Goal: Find specific fact: Find specific fact

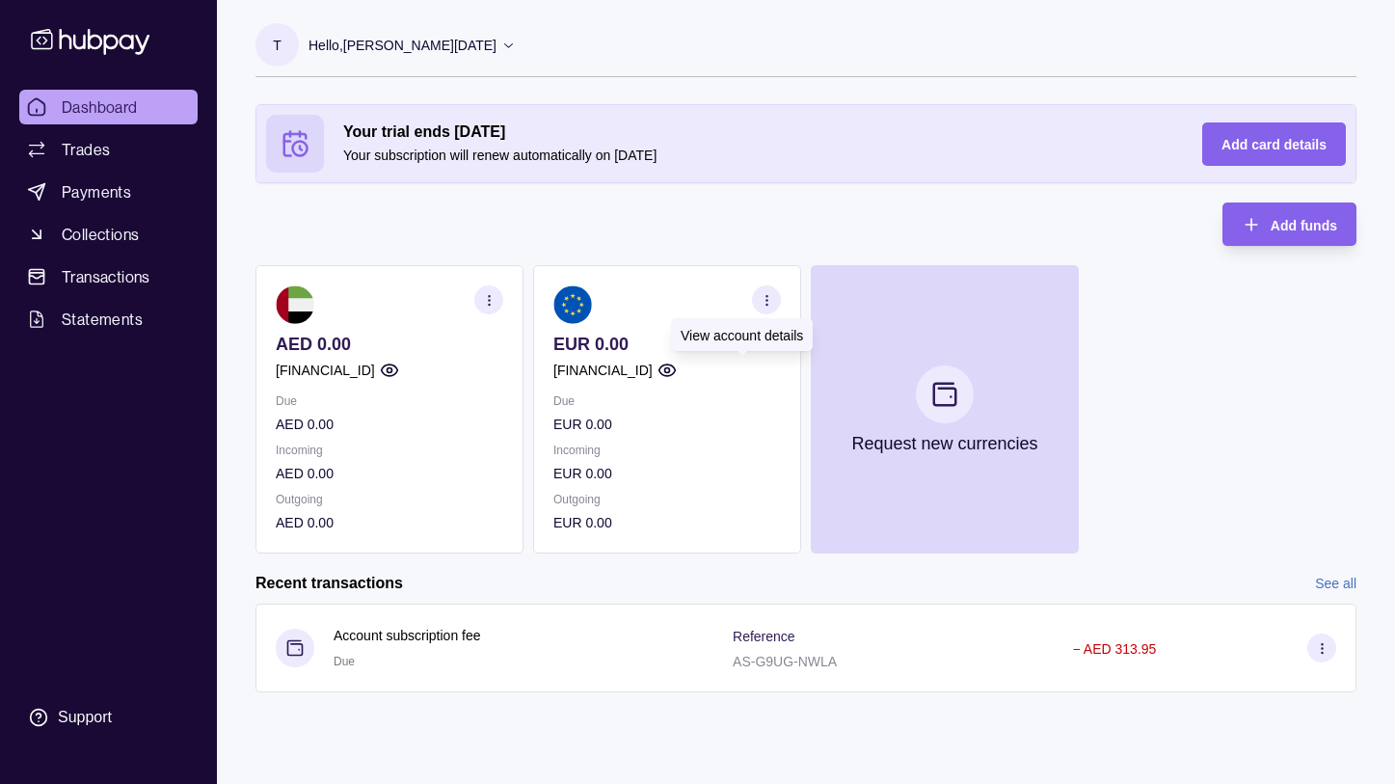
click at [677, 369] on icon "button" at bounding box center [667, 370] width 19 height 19
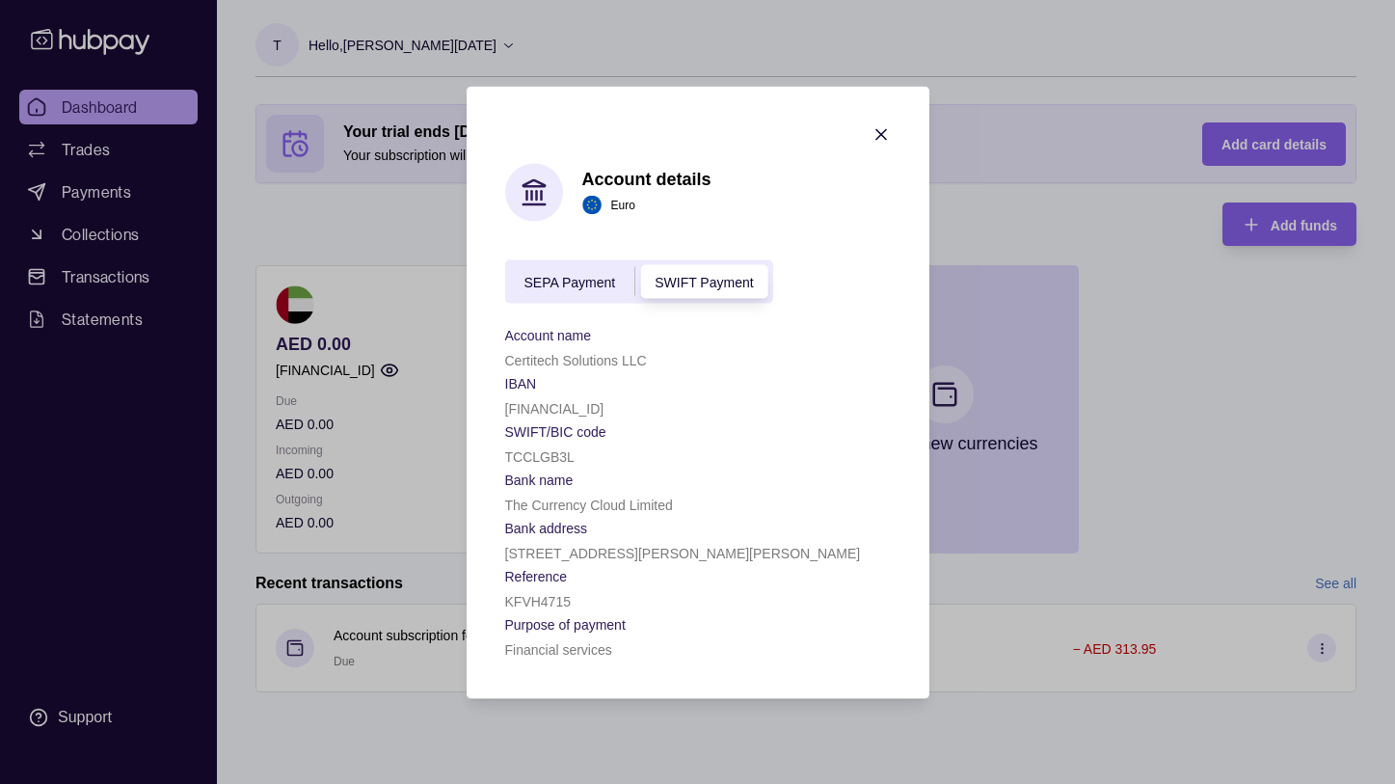
click at [585, 407] on p "[FINANCIAL_ID]" at bounding box center [554, 407] width 99 height 15
copy p "[FINANCIAL_ID]"
click at [579, 285] on span "SEPA Payment" at bounding box center [571, 282] width 92 height 15
click at [710, 283] on span "SWIFT Payment" at bounding box center [704, 282] width 98 height 15
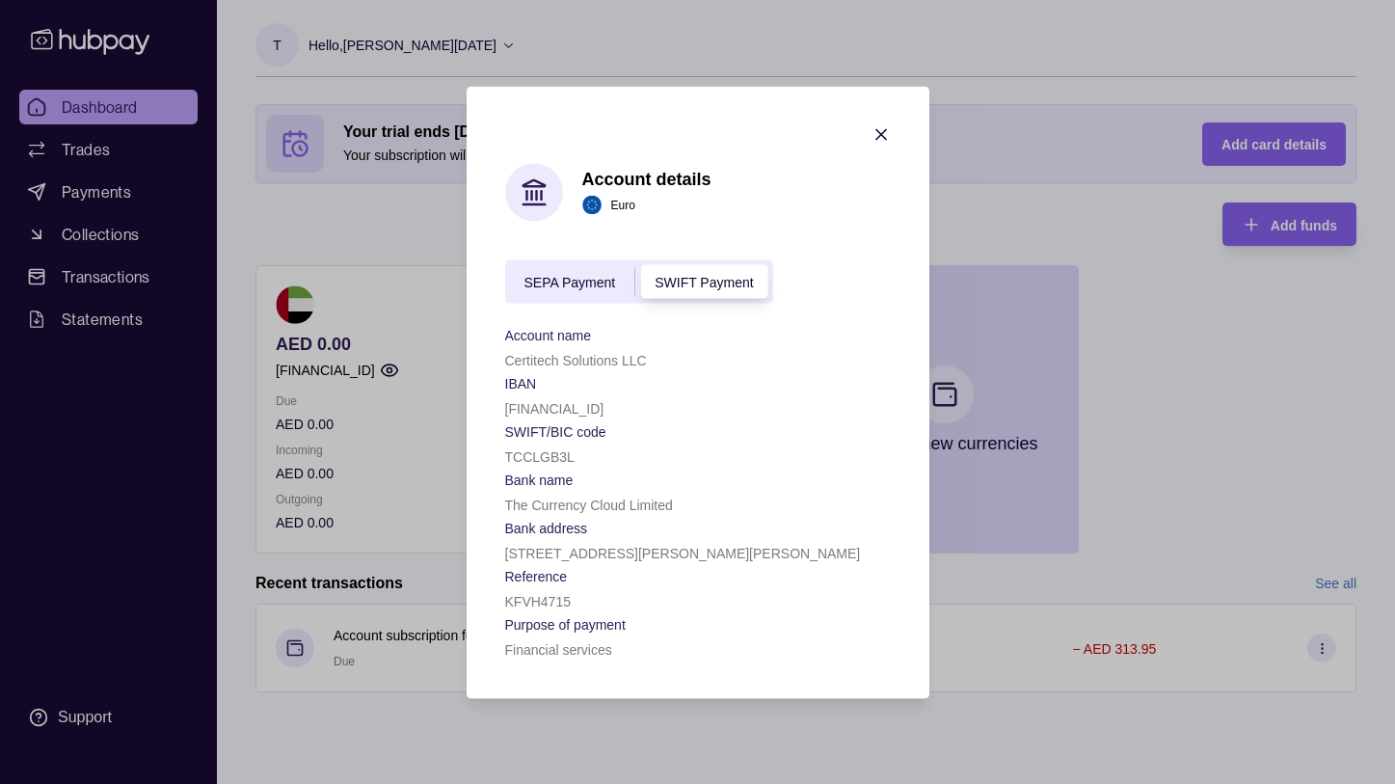
click at [604, 282] on span "SEPA Payment" at bounding box center [571, 282] width 92 height 15
click at [731, 276] on span "SWIFT Payment" at bounding box center [704, 282] width 98 height 15
click at [602, 273] on div "SEPA Payment" at bounding box center [570, 281] width 130 height 23
click at [683, 282] on span "SWIFT Payment" at bounding box center [704, 282] width 98 height 15
click at [598, 281] on span "SEPA Payment" at bounding box center [571, 282] width 92 height 15
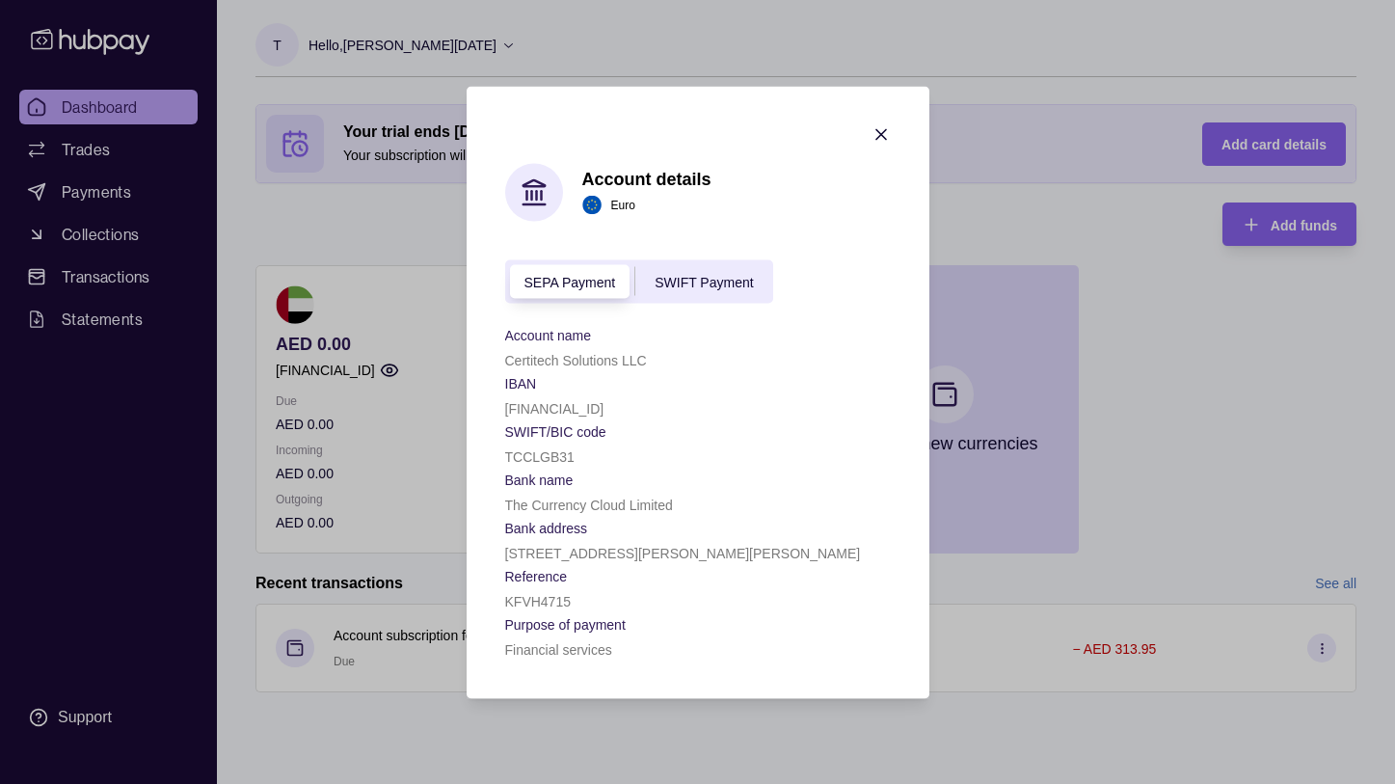
click at [740, 279] on span "SWIFT Payment" at bounding box center [704, 282] width 98 height 15
click at [617, 359] on p "Certitech Solutions LLC" at bounding box center [576, 359] width 142 height 15
copy p "Certitech Solutions LLC"
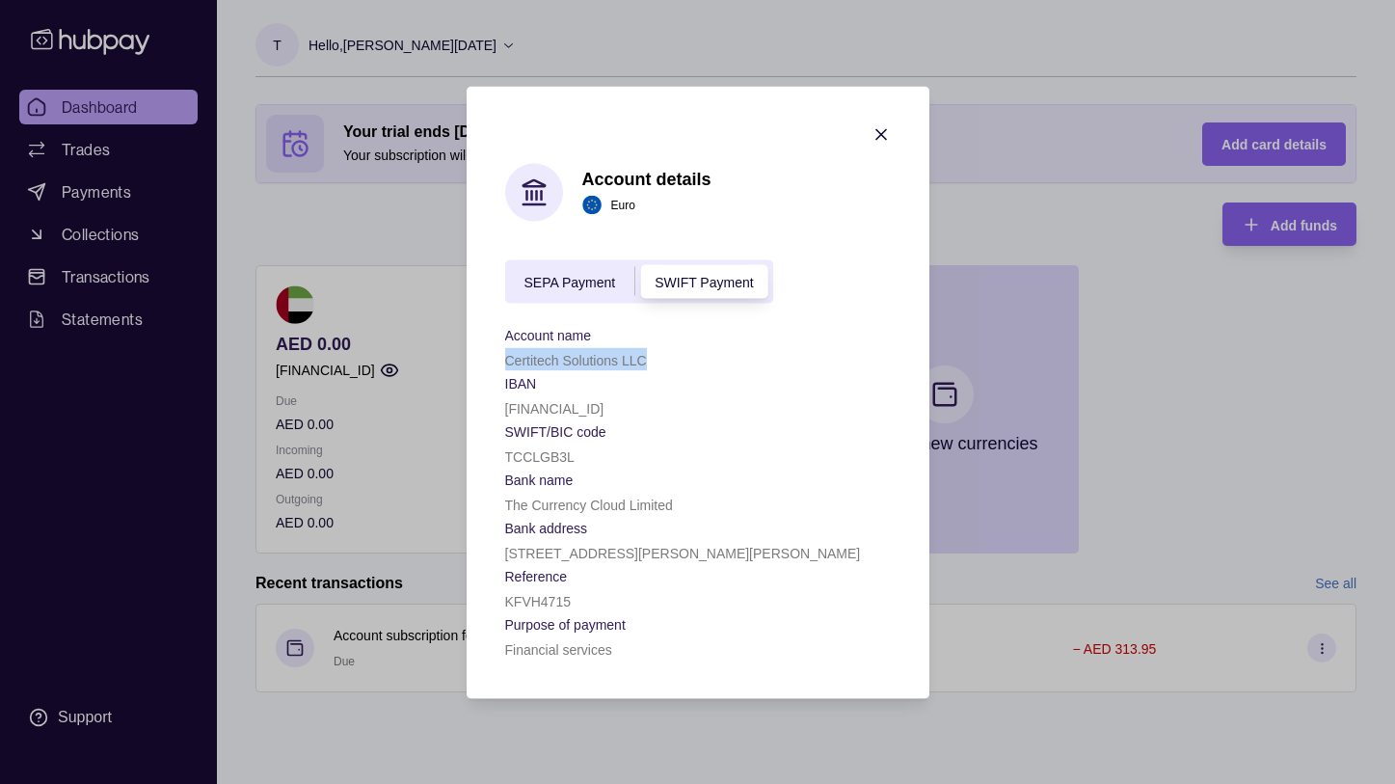
click at [588, 286] on span "SEPA Payment" at bounding box center [571, 282] width 92 height 15
click at [567, 407] on p "[FINANCIAL_ID]" at bounding box center [554, 407] width 99 height 15
copy p "[FINANCIAL_ID]"
click at [703, 282] on span "SWIFT Payment" at bounding box center [704, 282] width 98 height 15
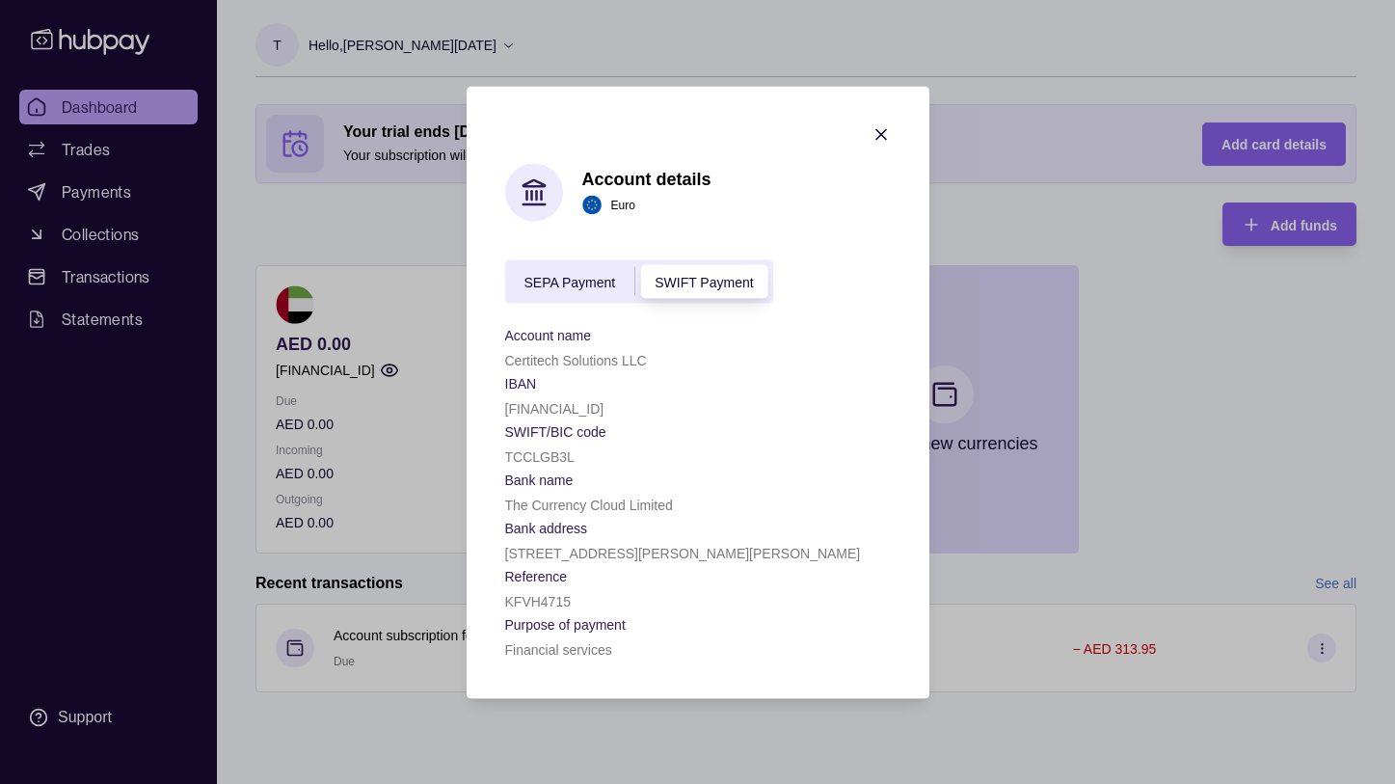
click at [560, 279] on span "SEPA Payment" at bounding box center [571, 282] width 92 height 15
click at [883, 134] on icon "button" at bounding box center [881, 133] width 19 height 19
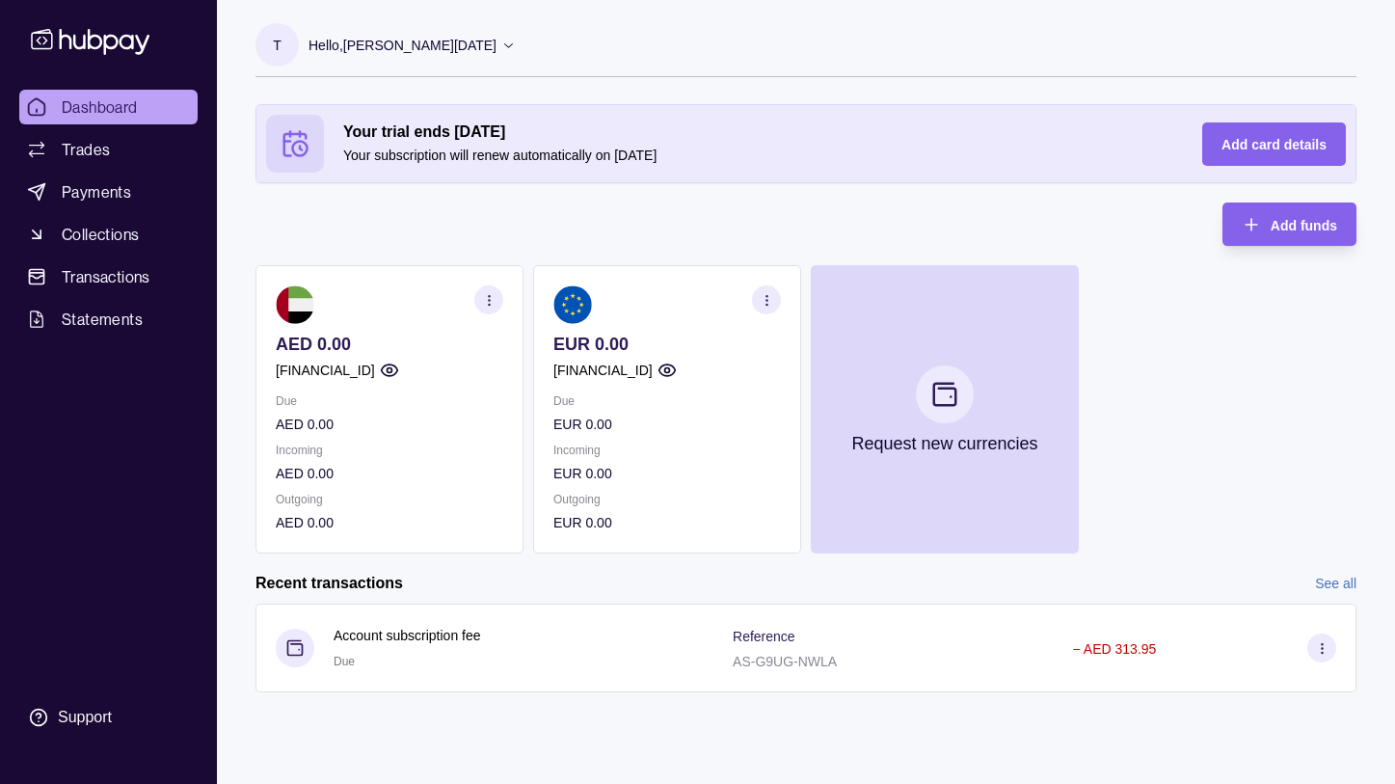
click at [501, 44] on icon at bounding box center [508, 45] width 14 height 14
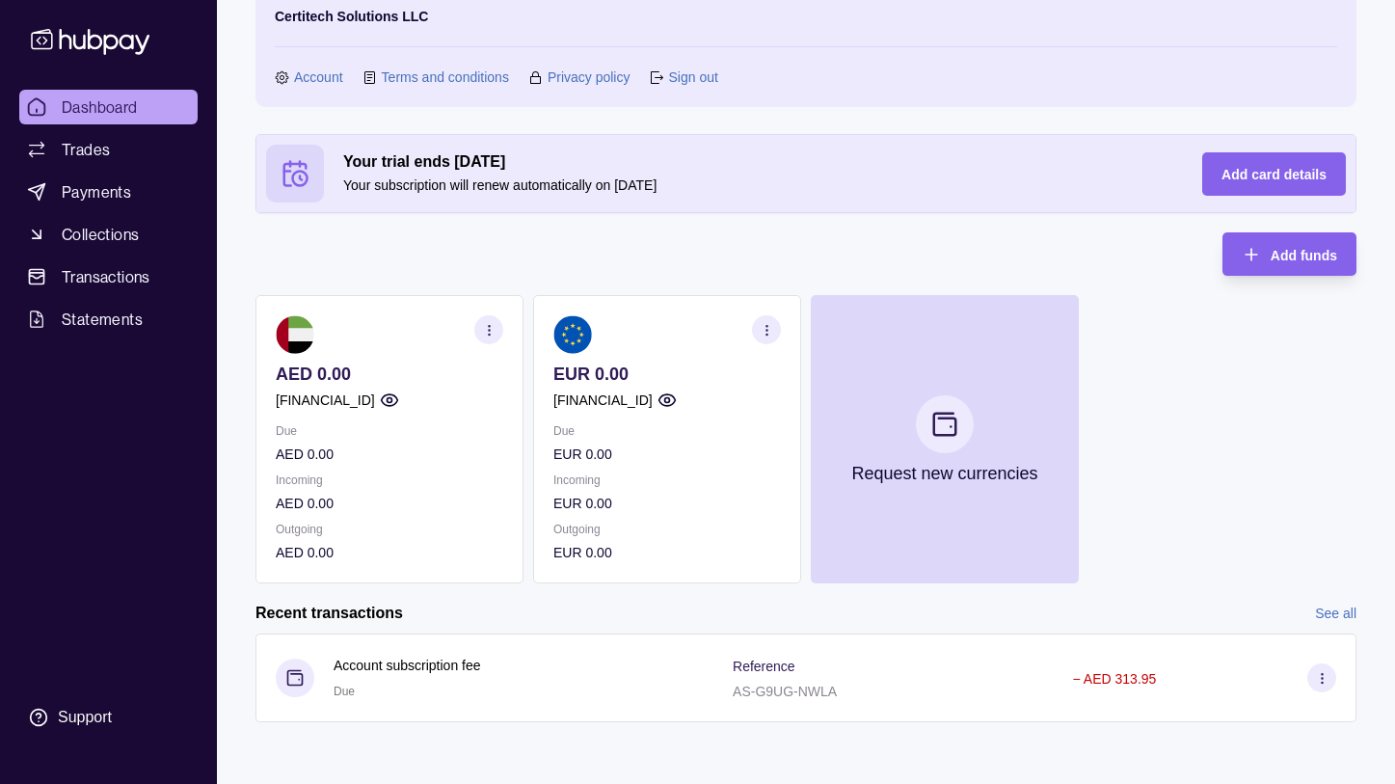
scroll to position [91, 0]
click at [773, 333] on icon "button" at bounding box center [767, 330] width 14 height 14
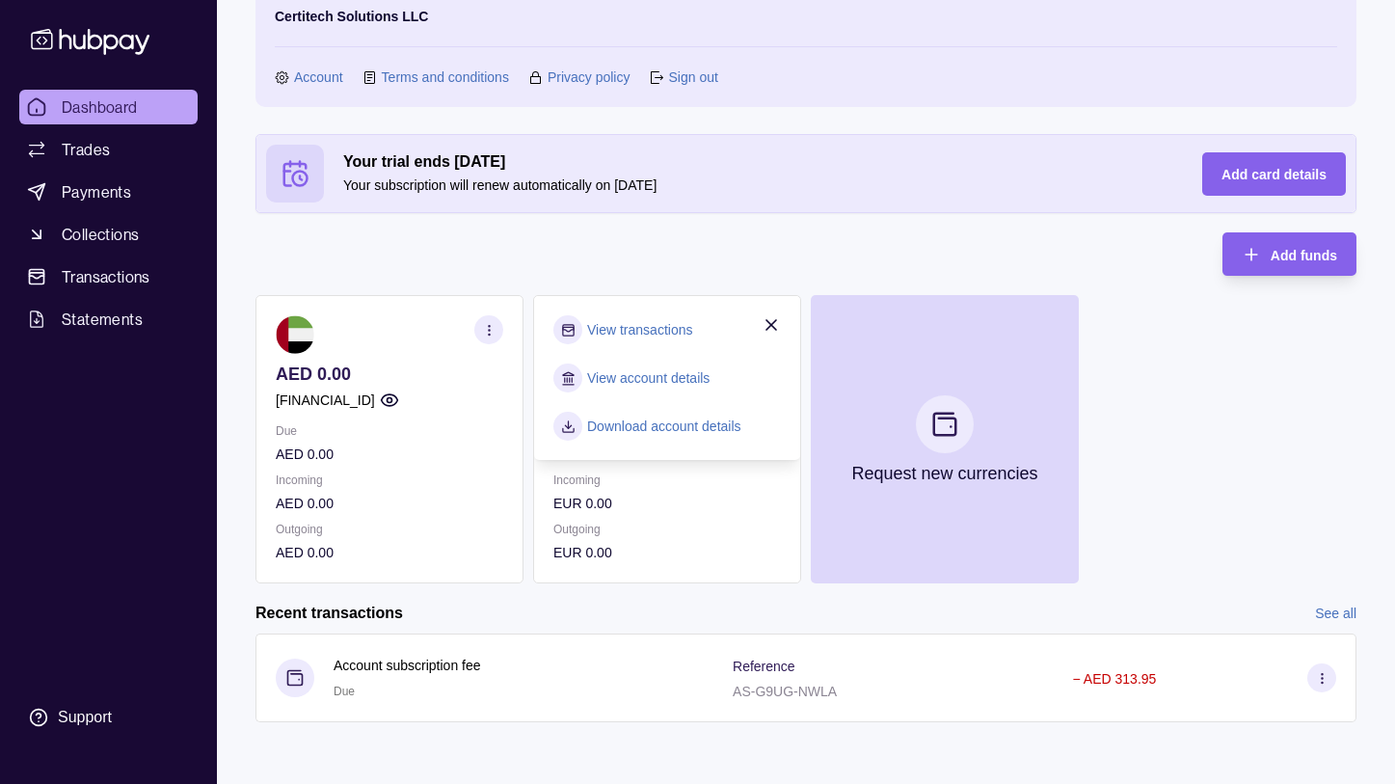
click at [782, 278] on div "Your trial ends [DATE] Your subscription will renew automatically on [DATE] Add…" at bounding box center [806, 358] width 1101 height 449
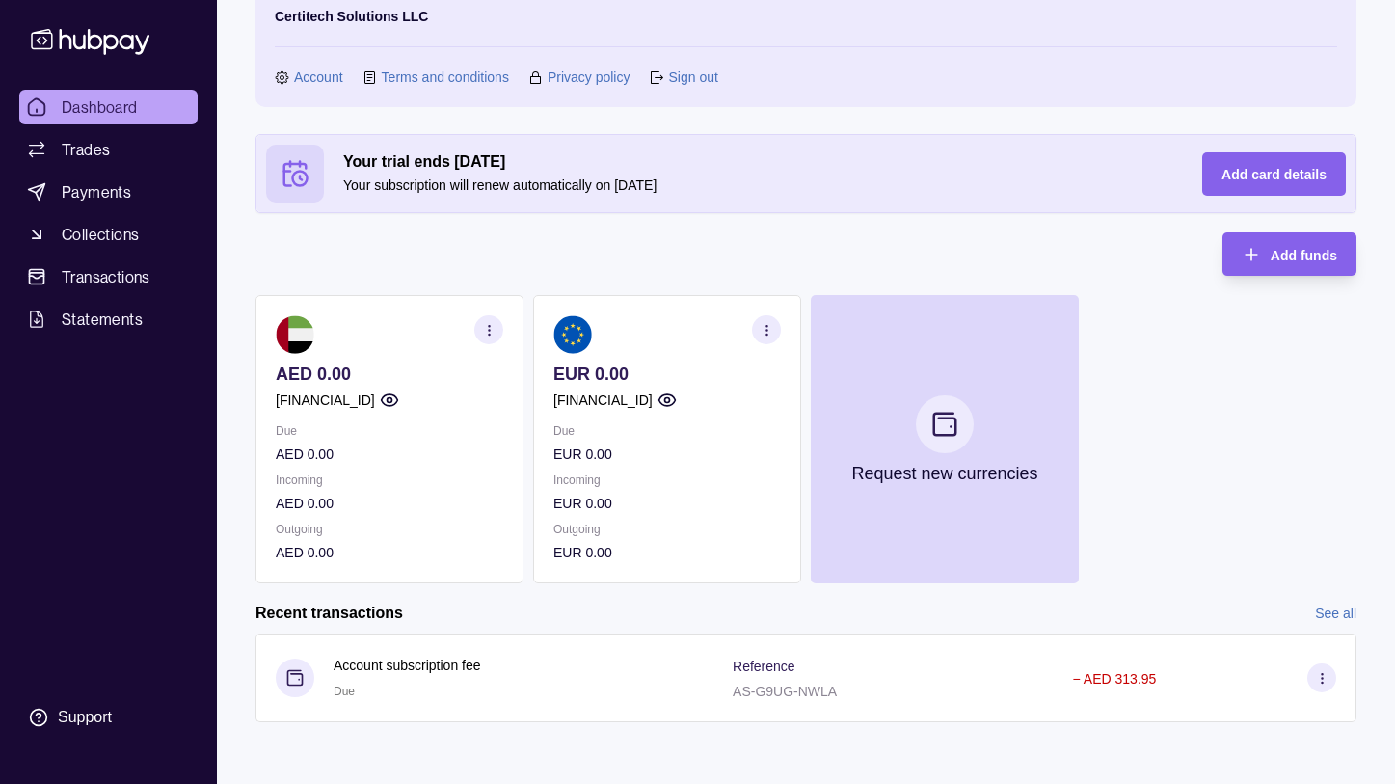
click at [599, 400] on p "[FINANCIAL_ID]" at bounding box center [602, 400] width 99 height 21
click at [585, 331] on img at bounding box center [572, 334] width 39 height 39
click at [578, 335] on img at bounding box center [572, 334] width 39 height 39
click at [583, 404] on p "[FINANCIAL_ID]" at bounding box center [602, 400] width 99 height 21
click at [653, 402] on p "[FINANCIAL_ID]" at bounding box center [602, 400] width 99 height 21
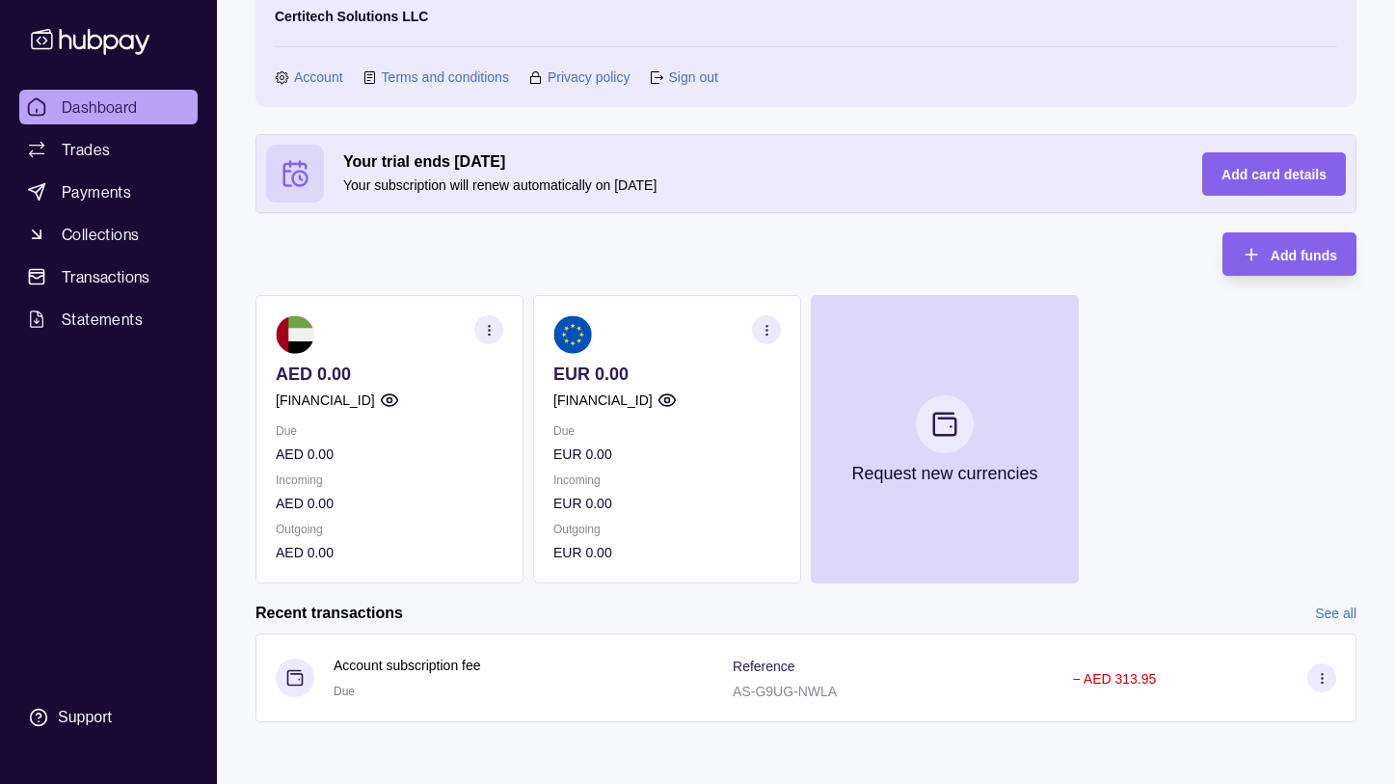
click at [675, 398] on icon "button" at bounding box center [667, 400] width 16 height 12
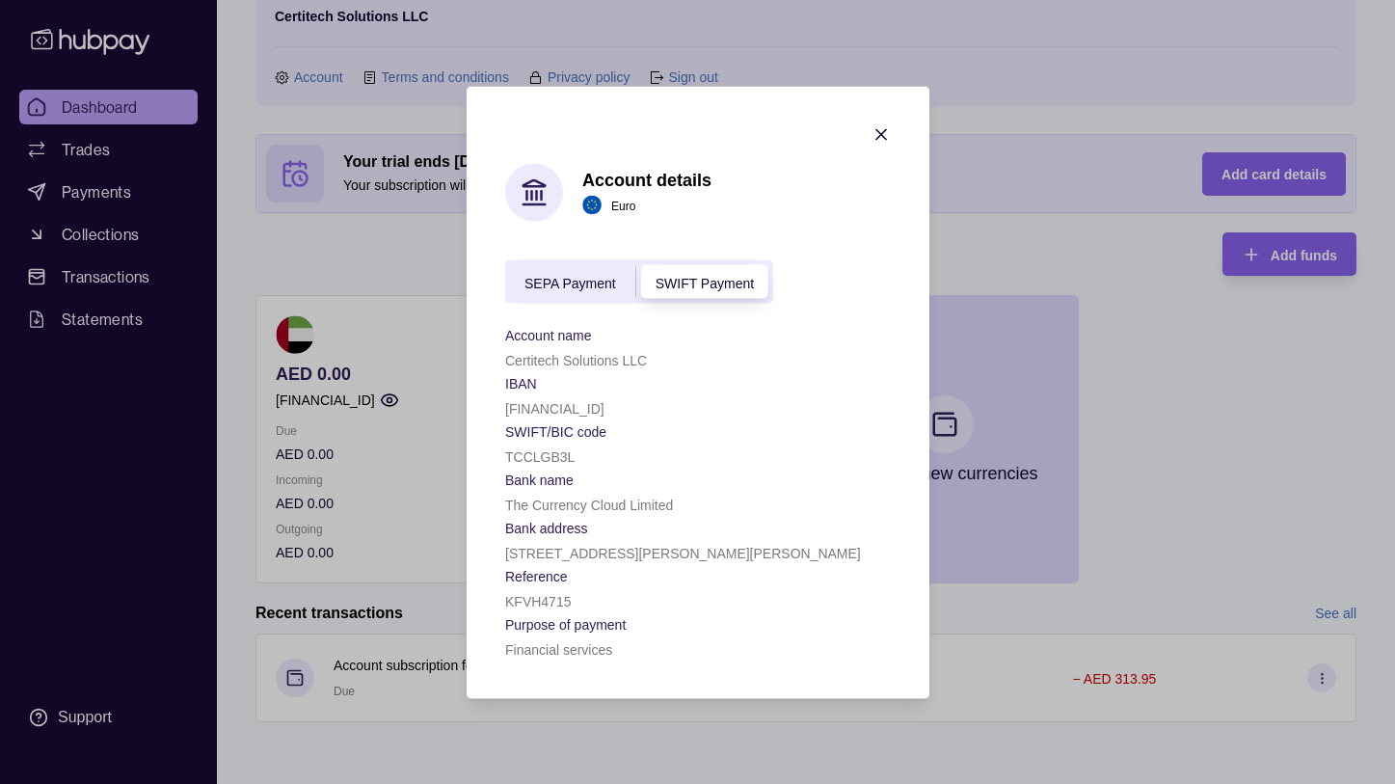
click at [601, 295] on div "SEPA Payment SWIFT Payment" at bounding box center [639, 280] width 268 height 43
click at [602, 286] on span "SEPA Payment" at bounding box center [571, 282] width 92 height 15
click at [605, 411] on p "[FINANCIAL_ID]" at bounding box center [554, 407] width 99 height 15
copy p "[FINANCIAL_ID]"
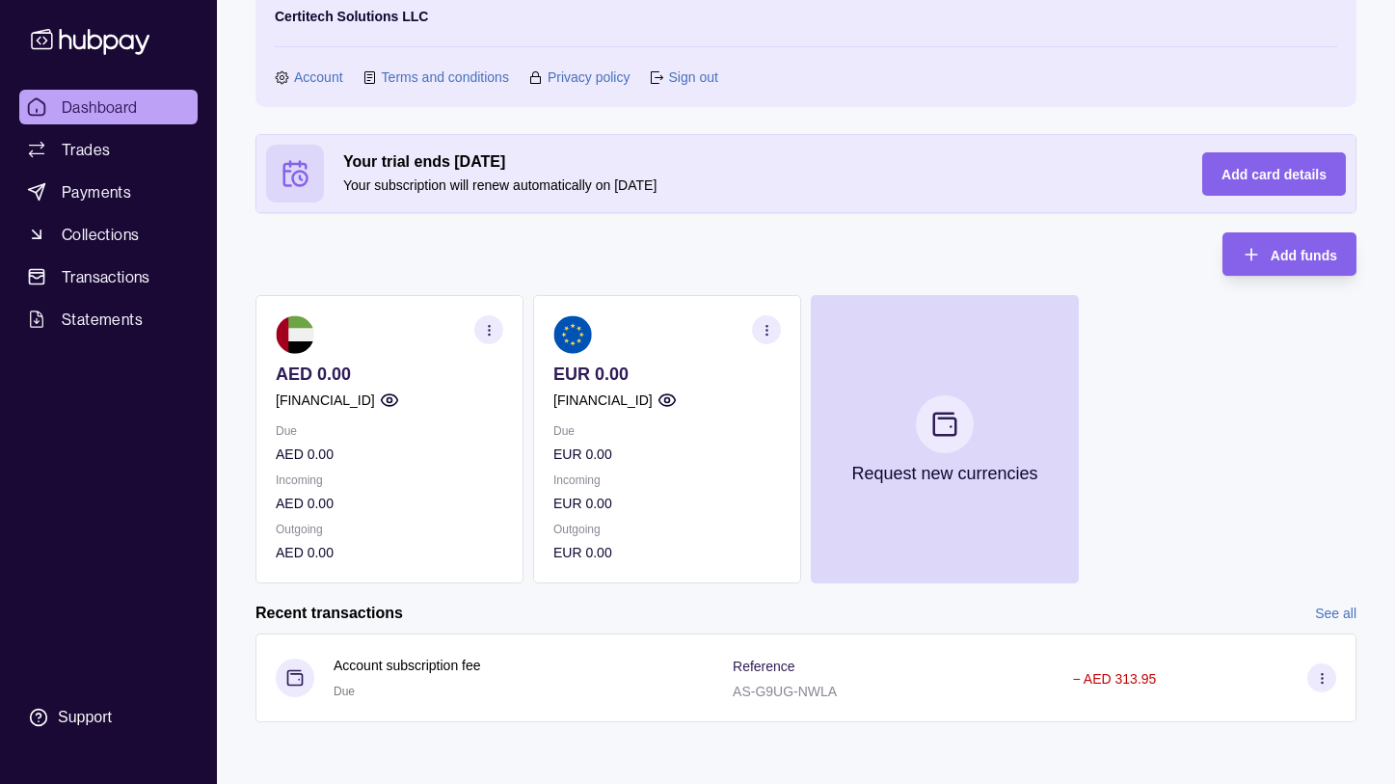
click at [489, 330] on circle "button" at bounding box center [488, 329] width 1 height 1
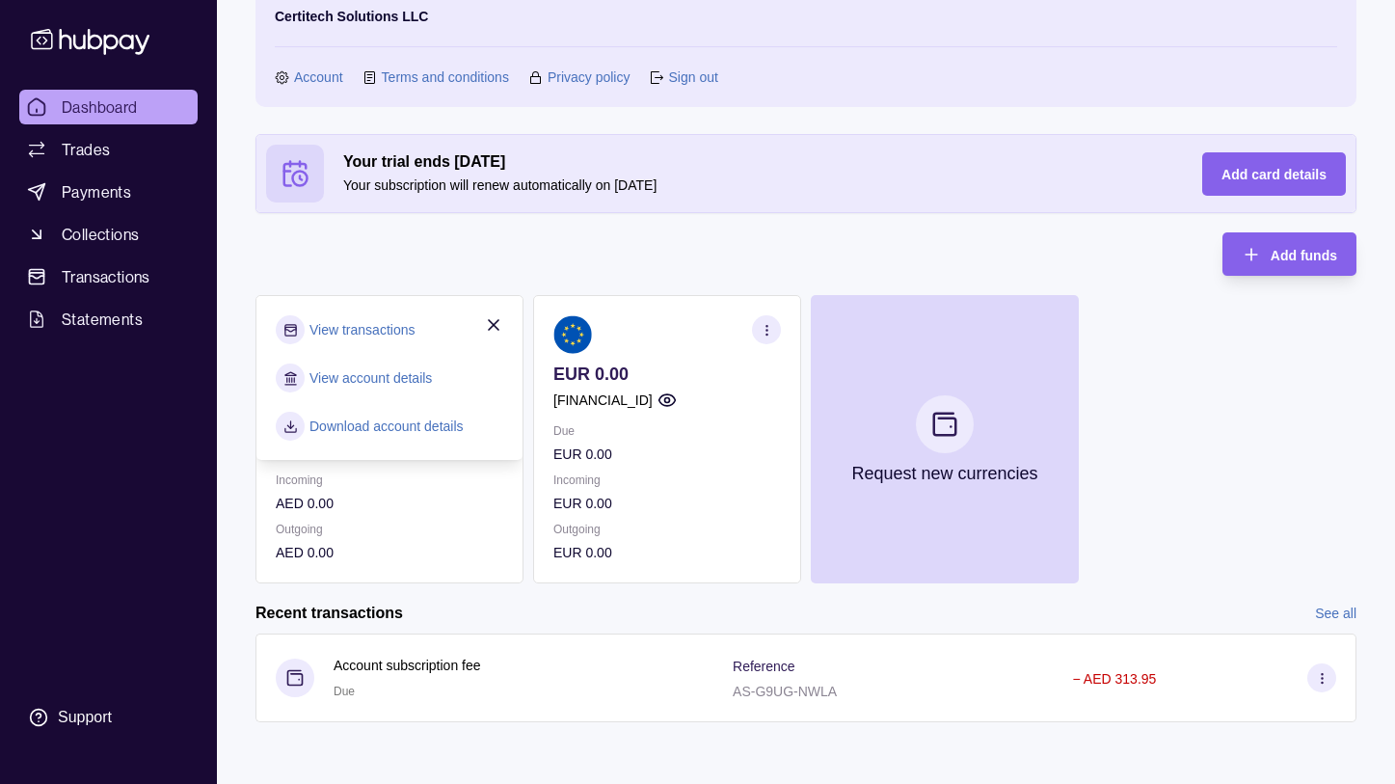
click at [445, 509] on p "AED 0.00" at bounding box center [390, 503] width 228 height 21
click at [438, 527] on p "Outgoing" at bounding box center [390, 529] width 228 height 21
click at [489, 327] on icon "button" at bounding box center [493, 324] width 19 height 19
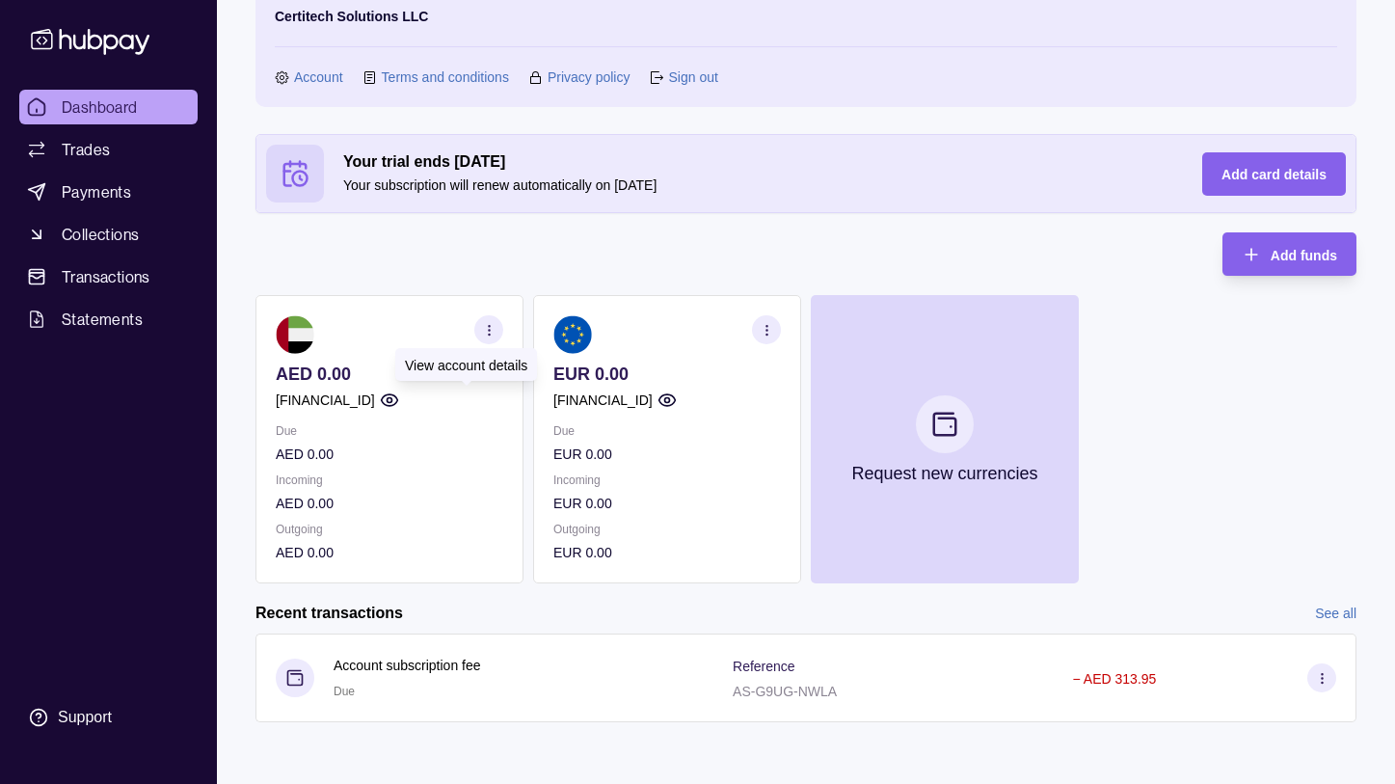
click at [391, 398] on circle "button" at bounding box center [389, 400] width 5 height 5
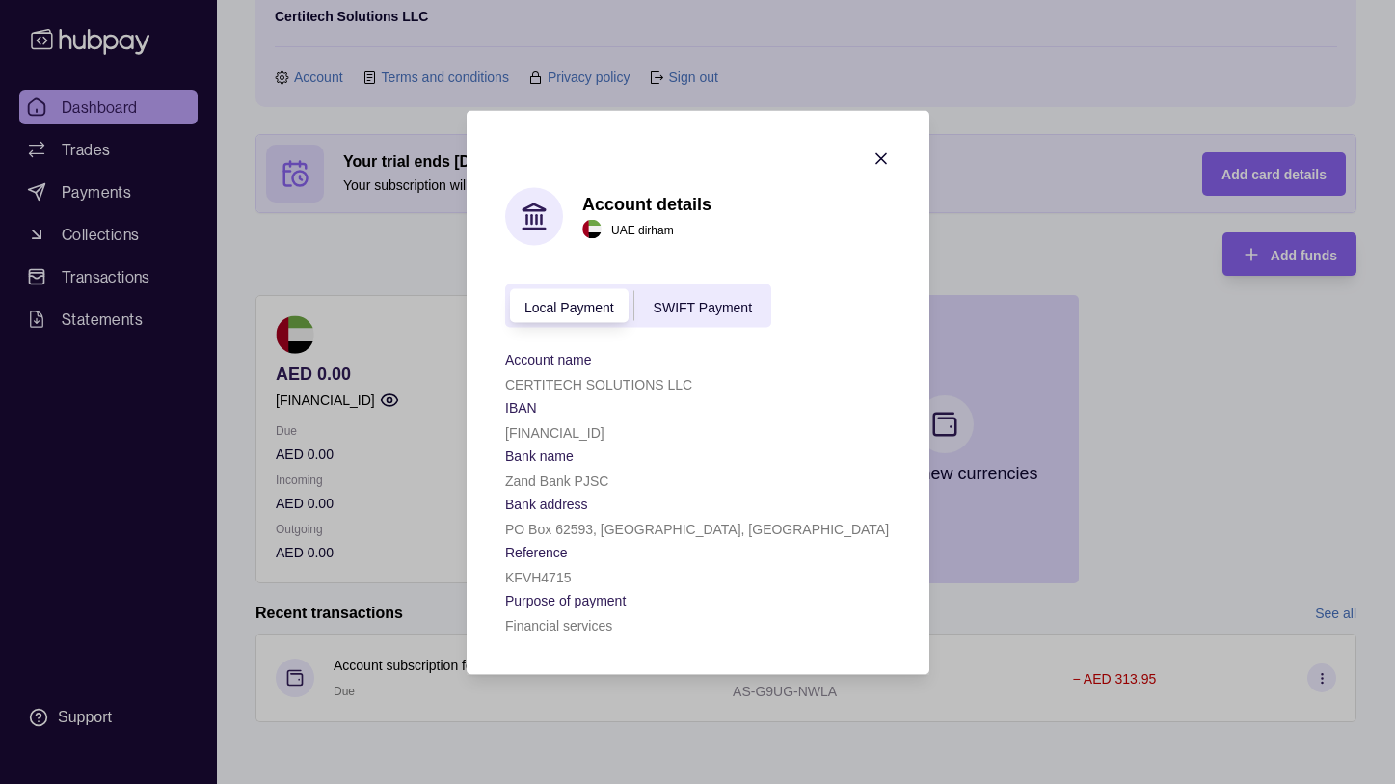
click at [879, 160] on icon "button" at bounding box center [882, 158] width 10 height 10
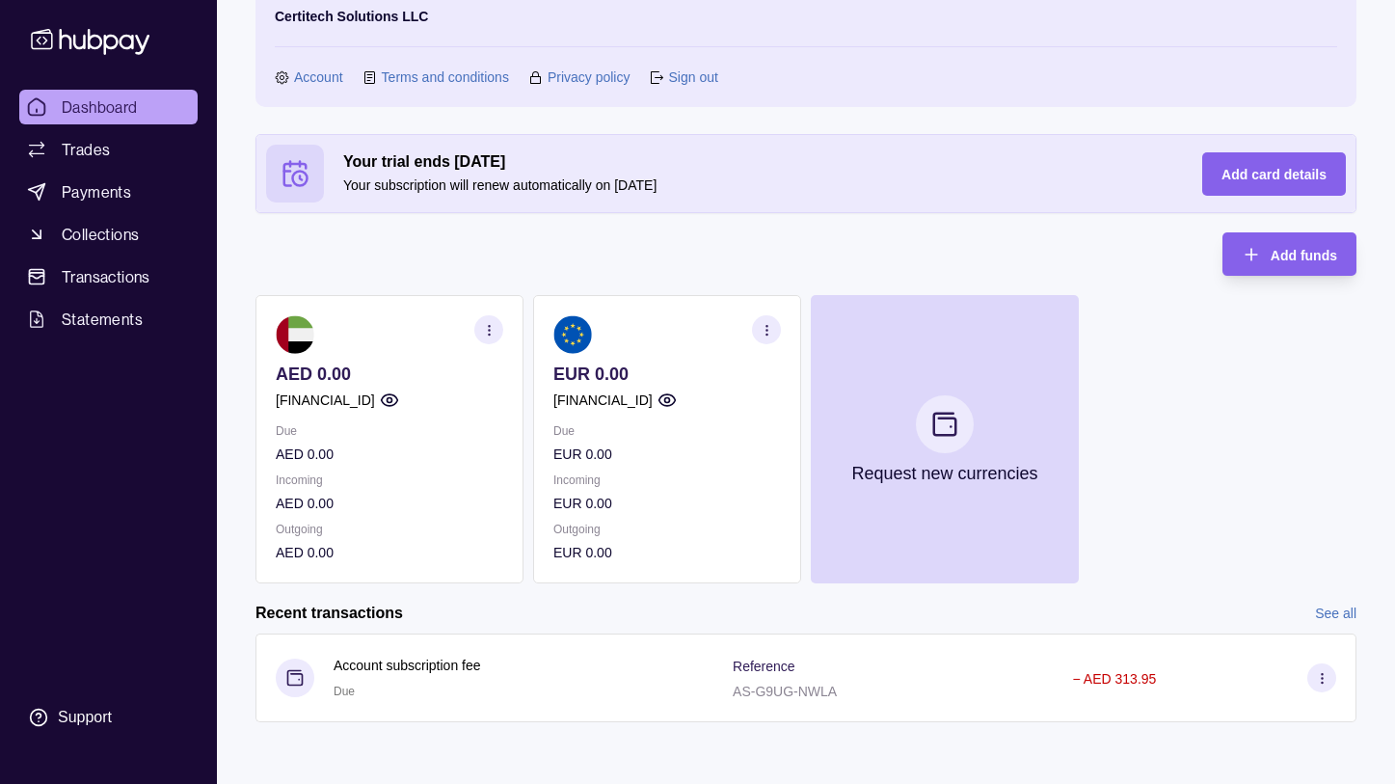
click at [768, 337] on section "button" at bounding box center [766, 329] width 29 height 29
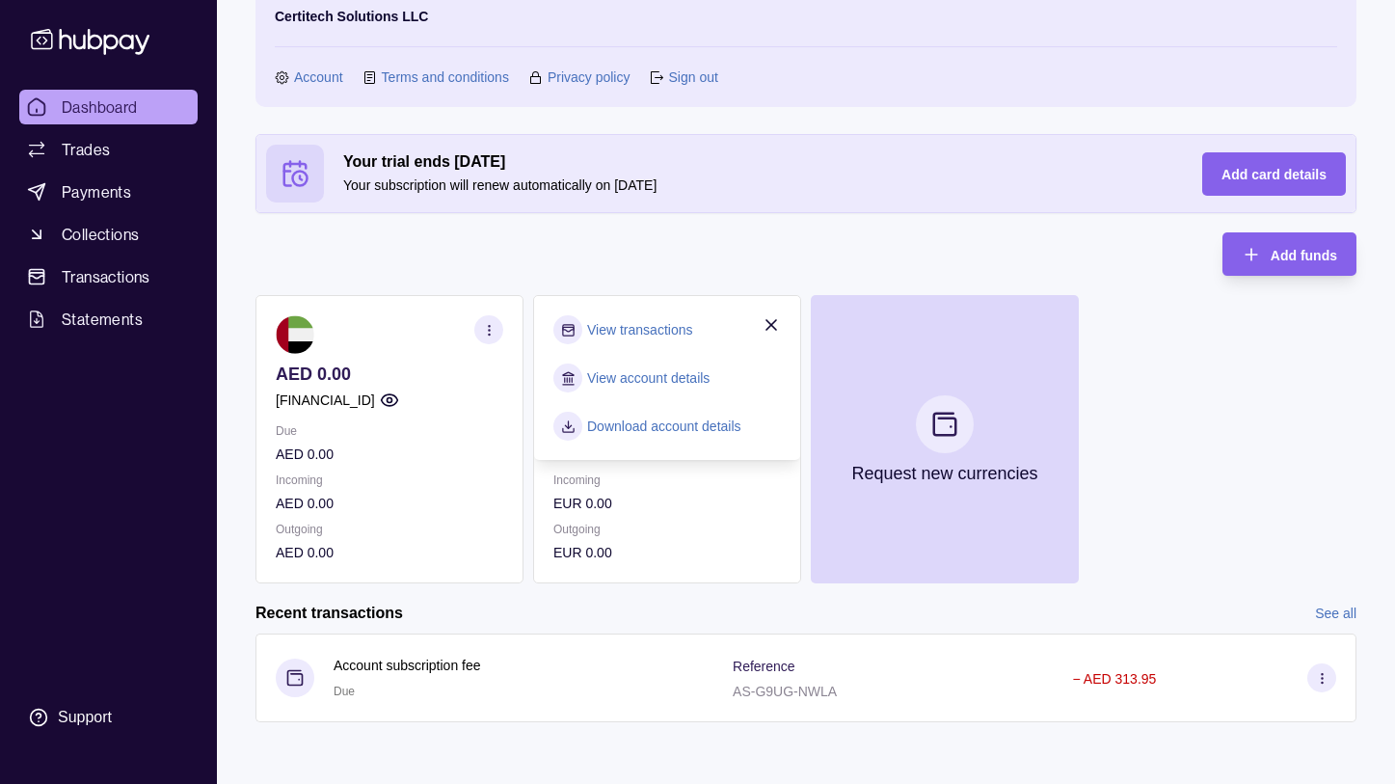
click at [710, 247] on div "Your trial ends [DATE] Your subscription will renew automatically on [DATE] Add…" at bounding box center [806, 358] width 1101 height 449
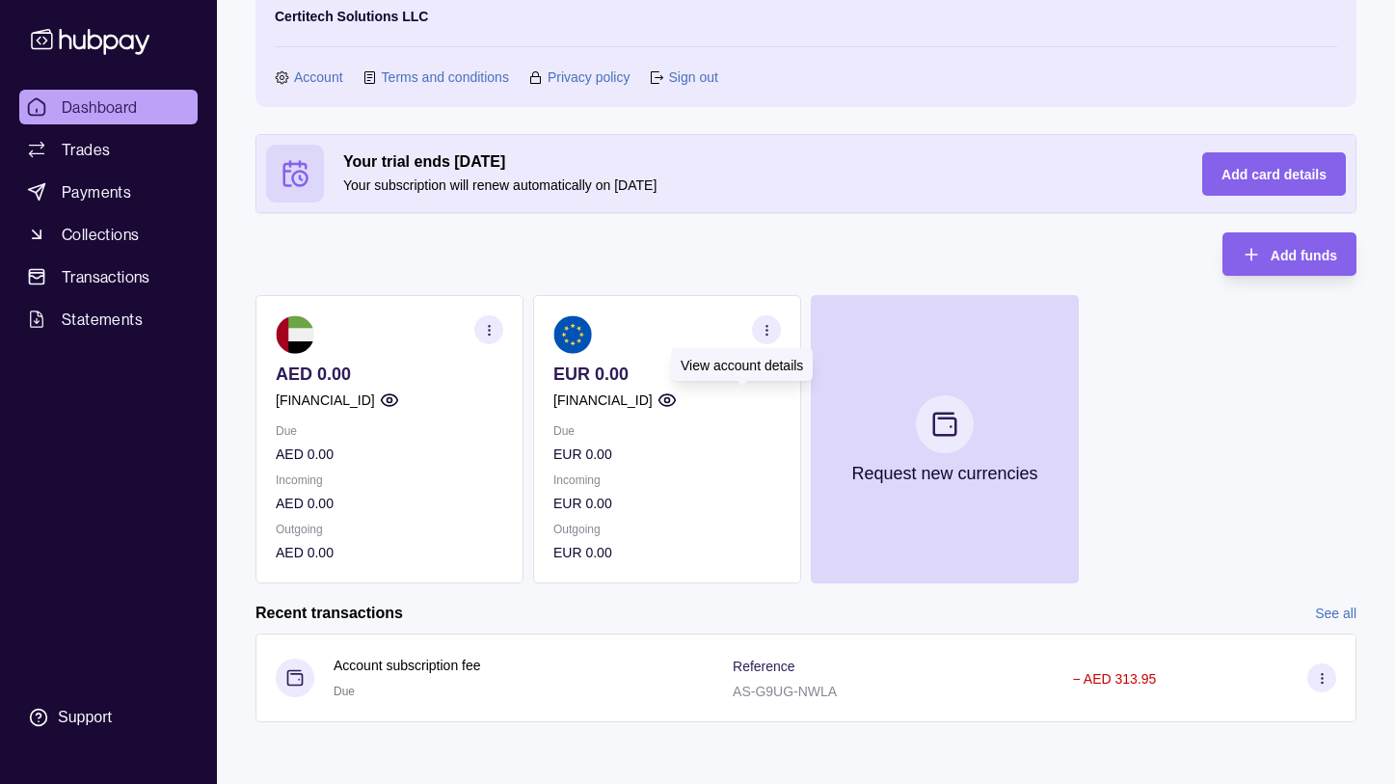
click at [677, 396] on icon "button" at bounding box center [667, 400] width 19 height 19
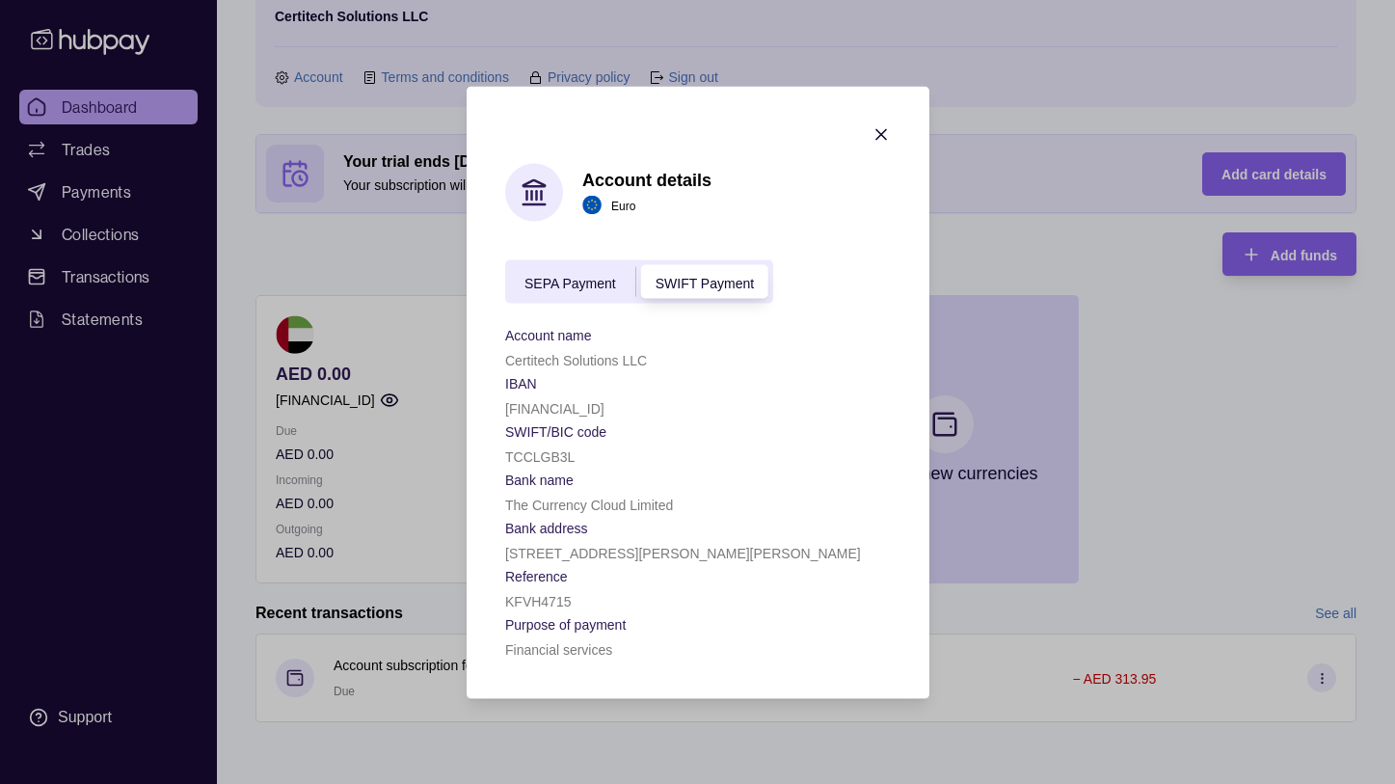
click at [599, 288] on span "SEPA Payment" at bounding box center [571, 282] width 92 height 15
click at [884, 139] on icon "button" at bounding box center [881, 133] width 19 height 19
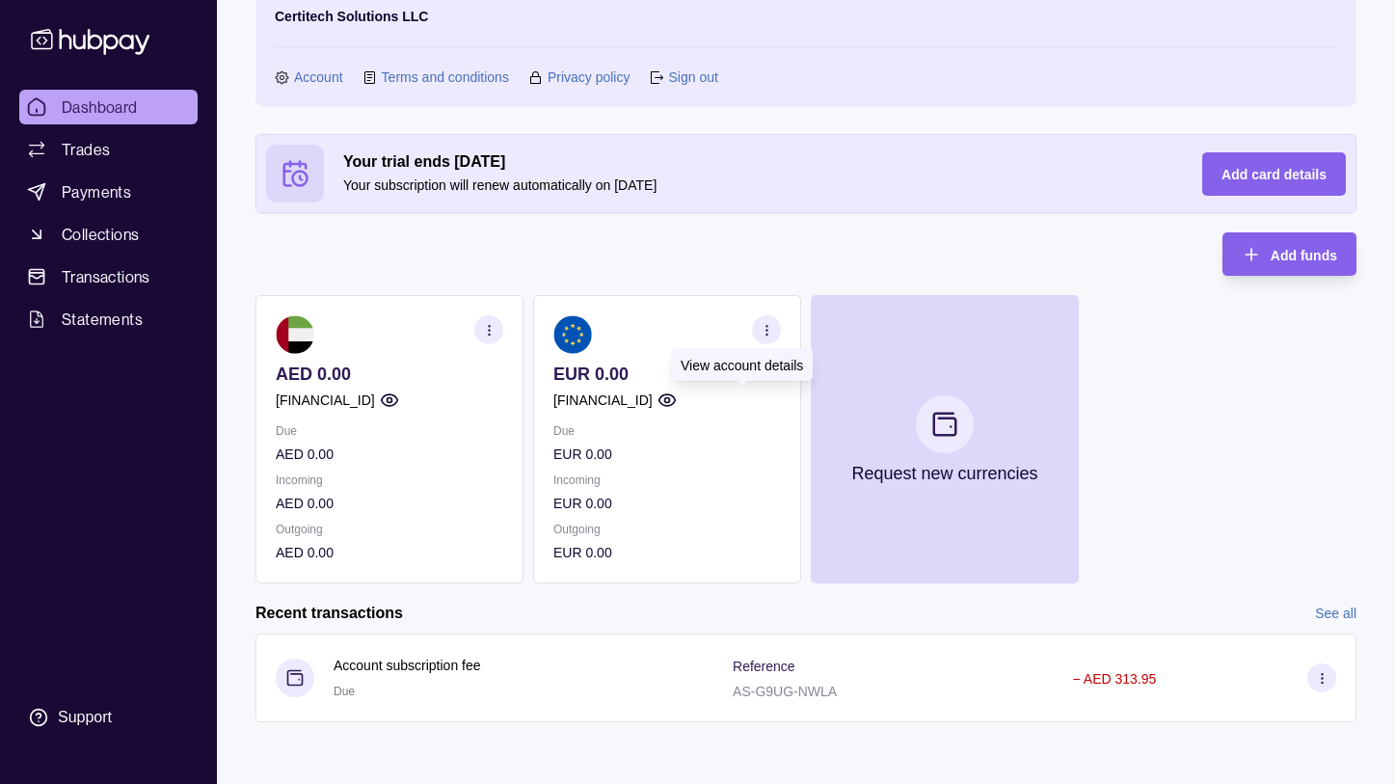
click at [669, 398] on circle "button" at bounding box center [666, 400] width 5 height 5
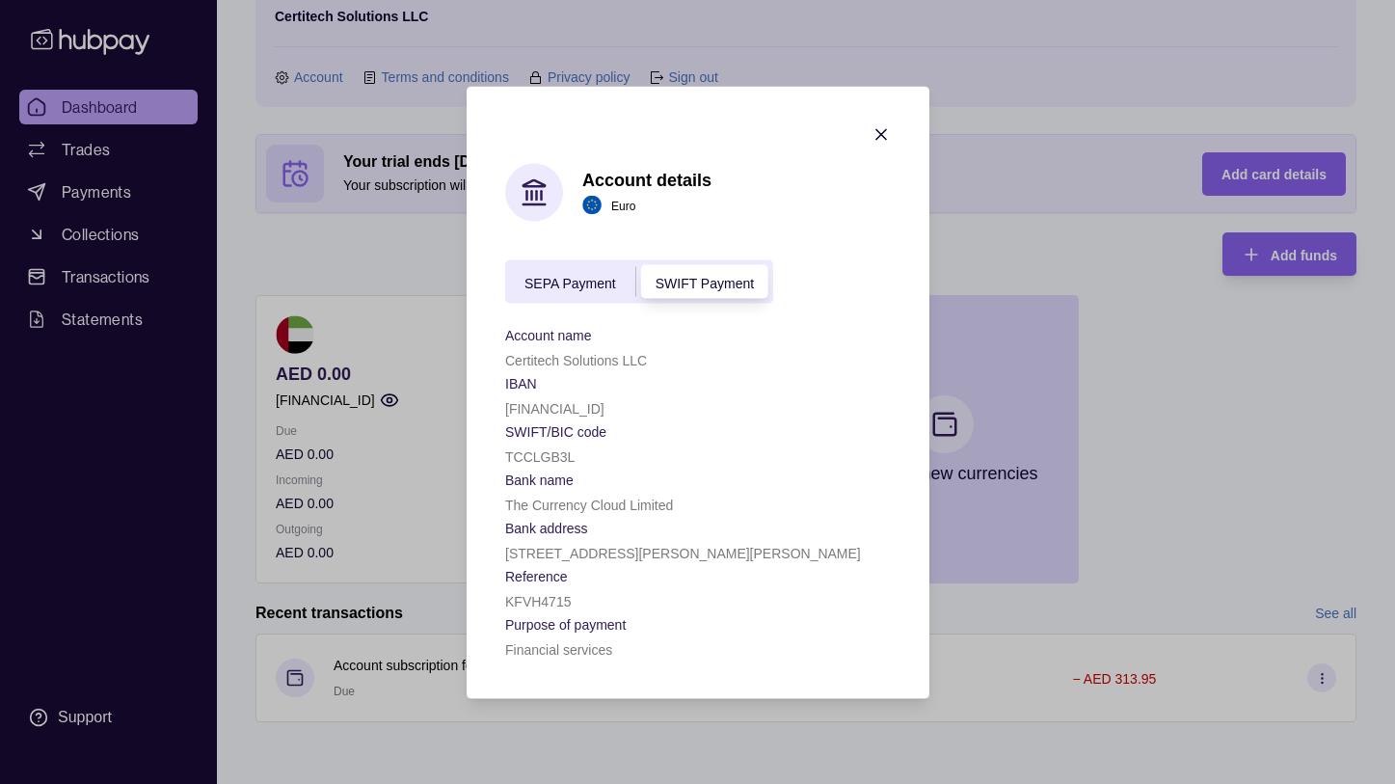
click at [598, 279] on span "SEPA Payment" at bounding box center [571, 282] width 92 height 15
click at [605, 410] on p "[FINANCIAL_ID]" at bounding box center [554, 407] width 99 height 15
copy p "[FINANCIAL_ID]"
click at [882, 131] on icon "button" at bounding box center [881, 133] width 19 height 19
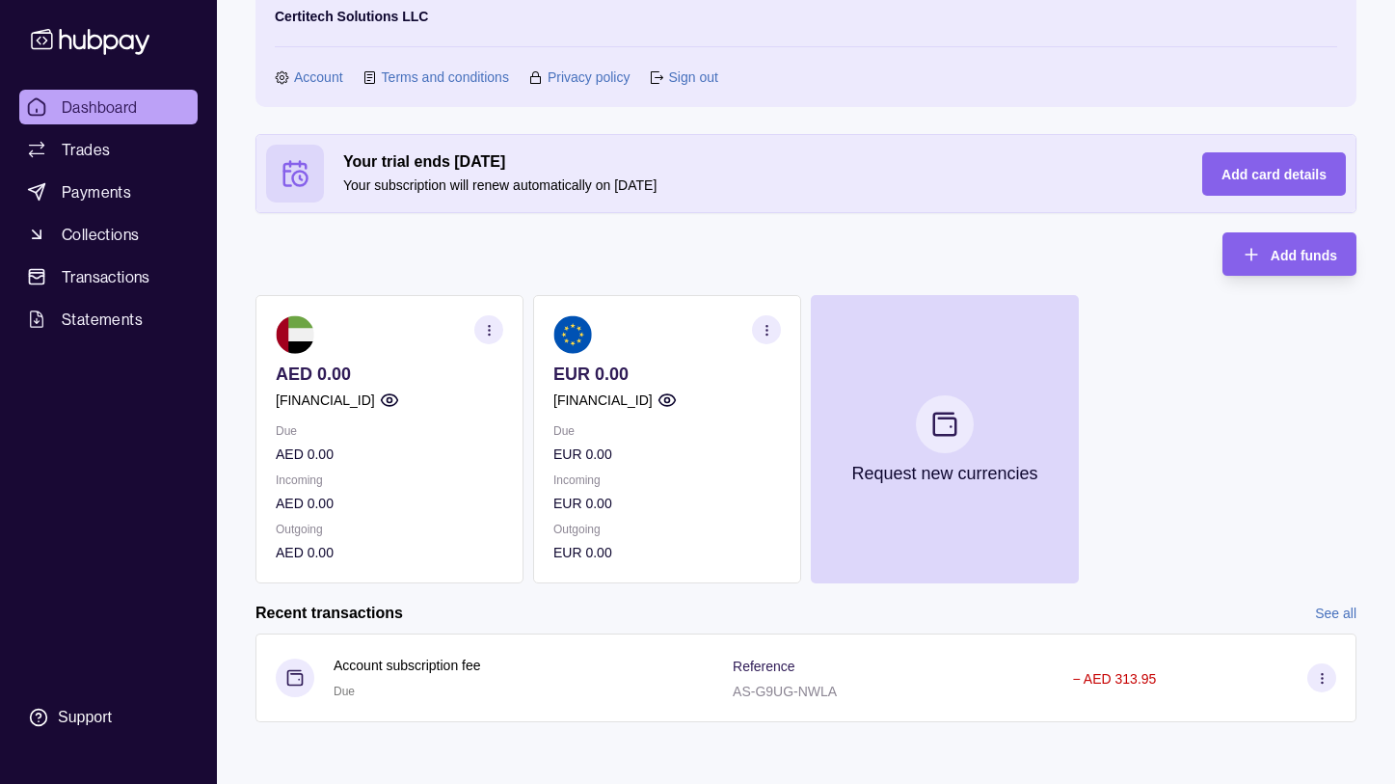
click at [769, 327] on icon "button" at bounding box center [767, 330] width 14 height 14
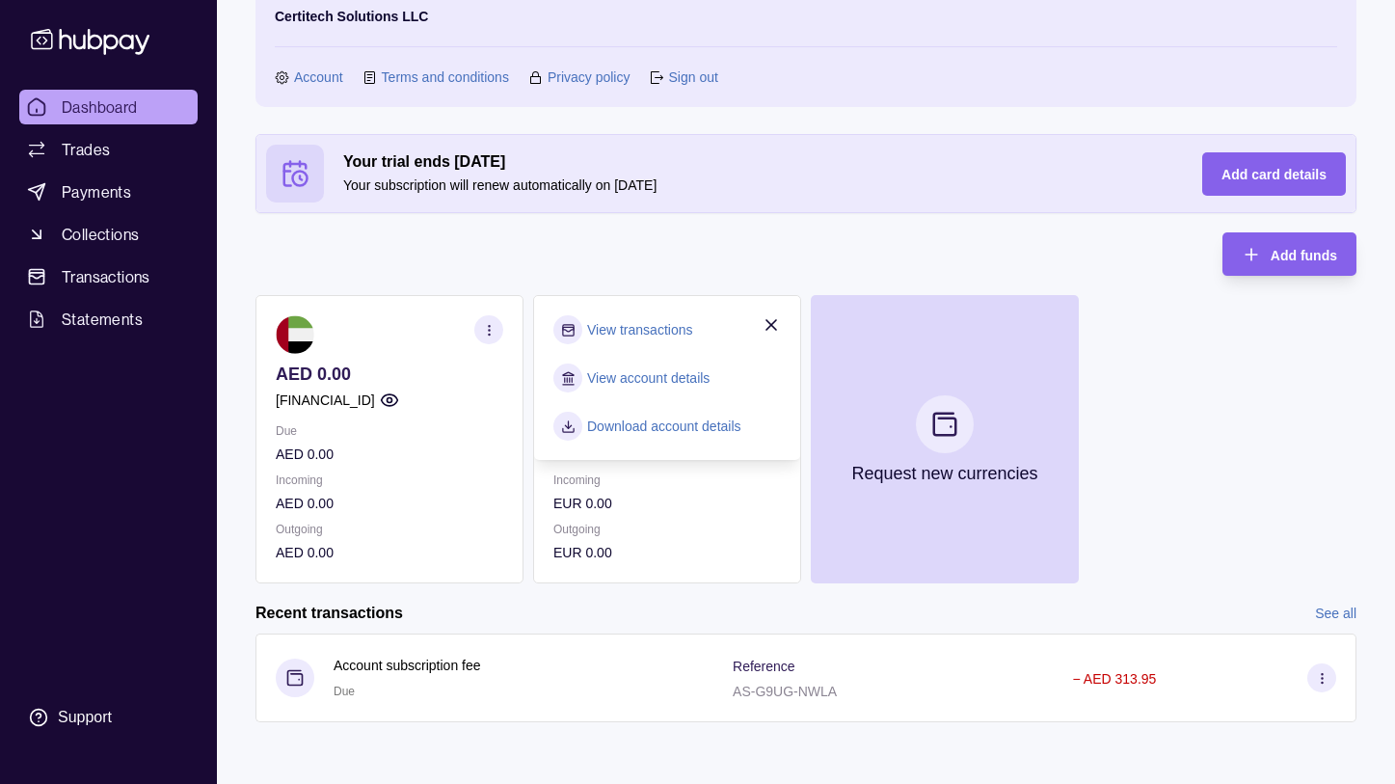
drag, startPoint x: 847, startPoint y: 261, endPoint x: 886, endPoint y: 247, distance: 42.1
click at [853, 258] on div "Your trial ends [DATE] Your subscription will renew automatically on [DATE] Add…" at bounding box center [806, 358] width 1101 height 449
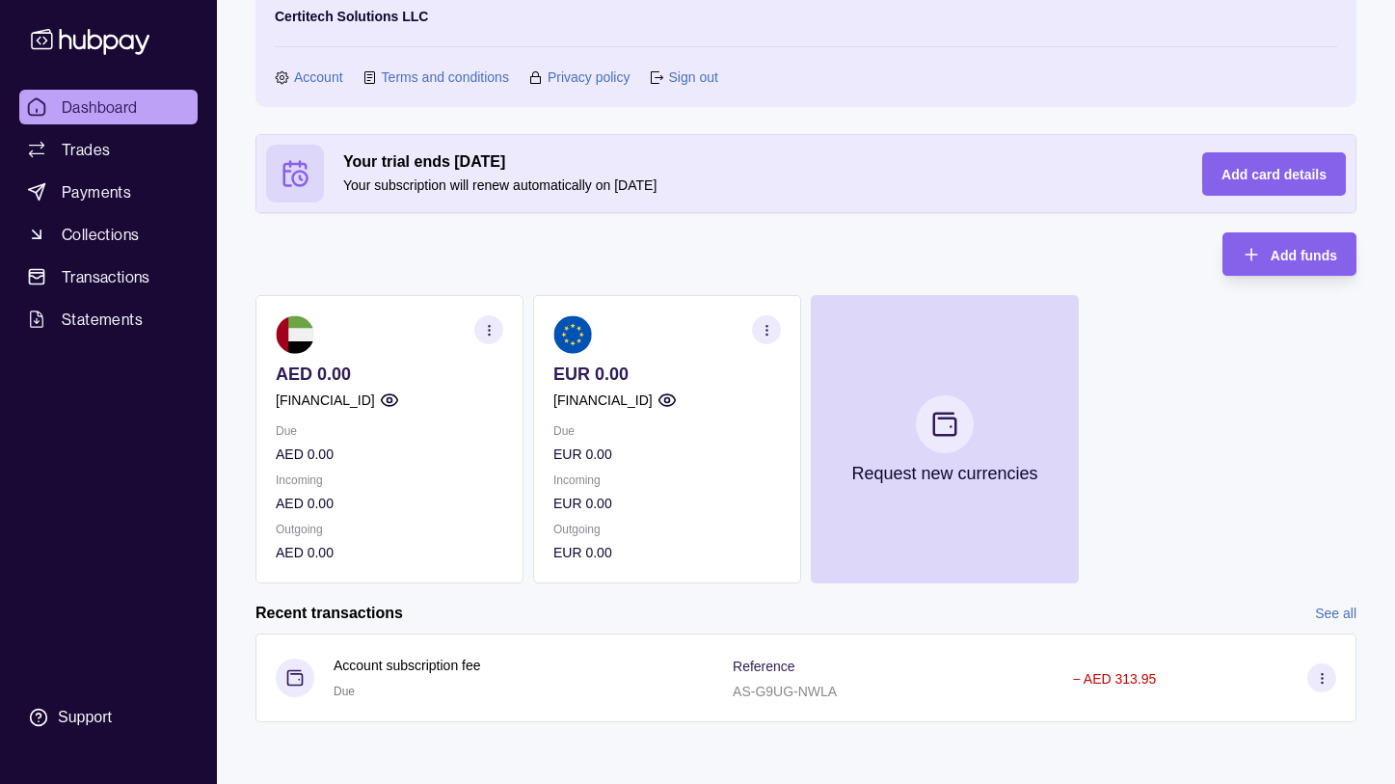
click at [677, 403] on icon "button" at bounding box center [667, 400] width 19 height 19
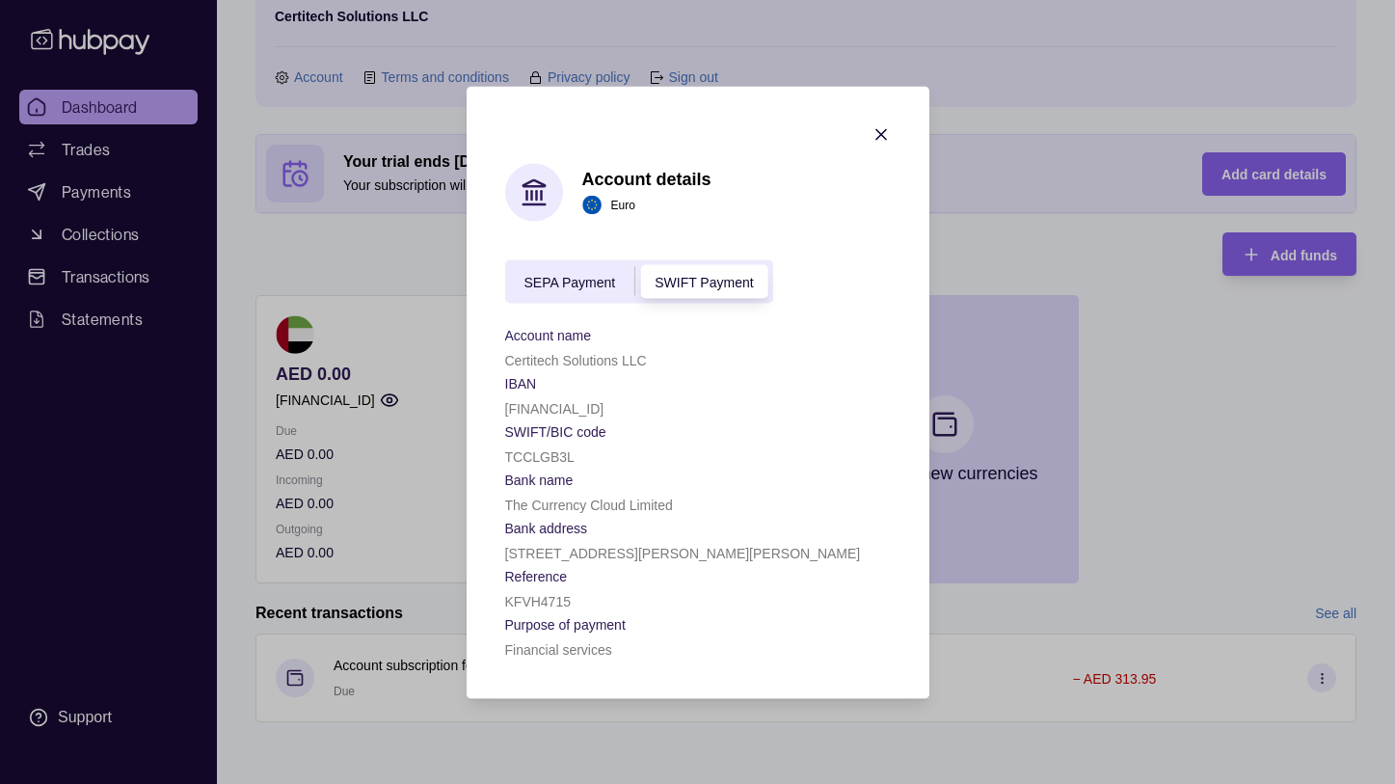
click at [603, 287] on span "SEPA Payment" at bounding box center [571, 282] width 92 height 15
click at [688, 289] on span "SWIFT Payment" at bounding box center [704, 282] width 98 height 15
click at [560, 281] on span "SEPA Payment" at bounding box center [571, 282] width 92 height 15
click at [580, 403] on p "[FINANCIAL_ID]" at bounding box center [554, 407] width 99 height 15
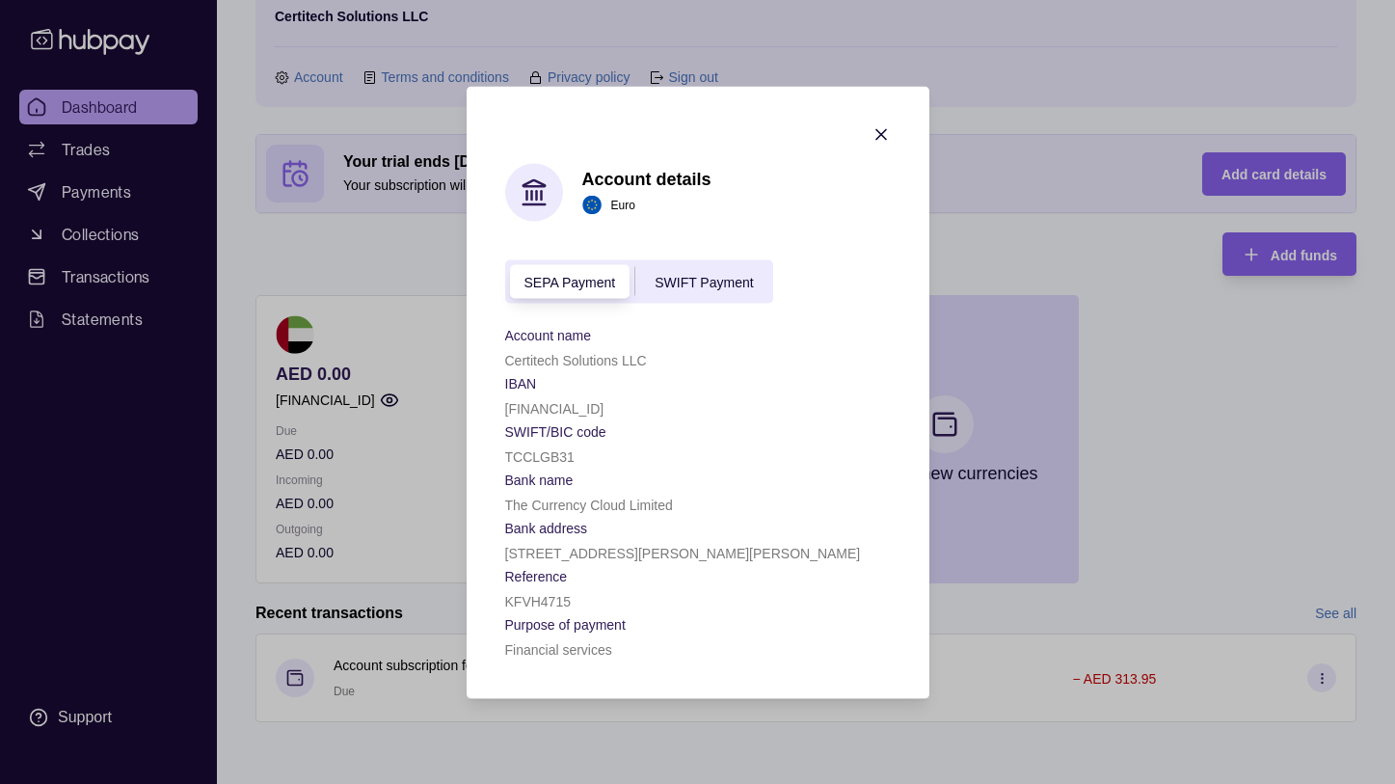
click at [873, 138] on icon "button" at bounding box center [881, 133] width 19 height 19
